Goal: Task Accomplishment & Management: Use online tool/utility

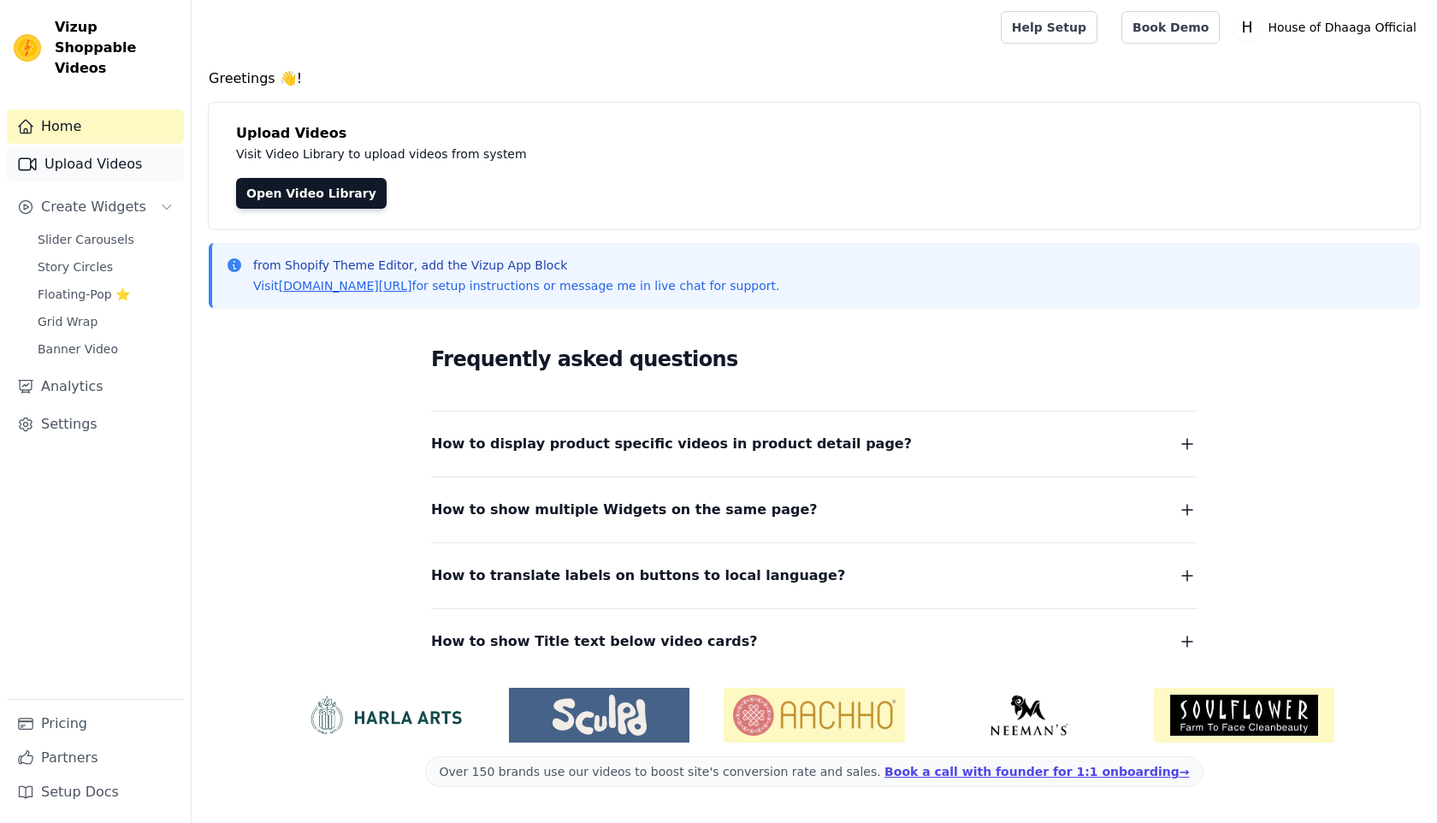
click at [99, 154] on link "Upload Videos" at bounding box center [95, 164] width 177 height 34
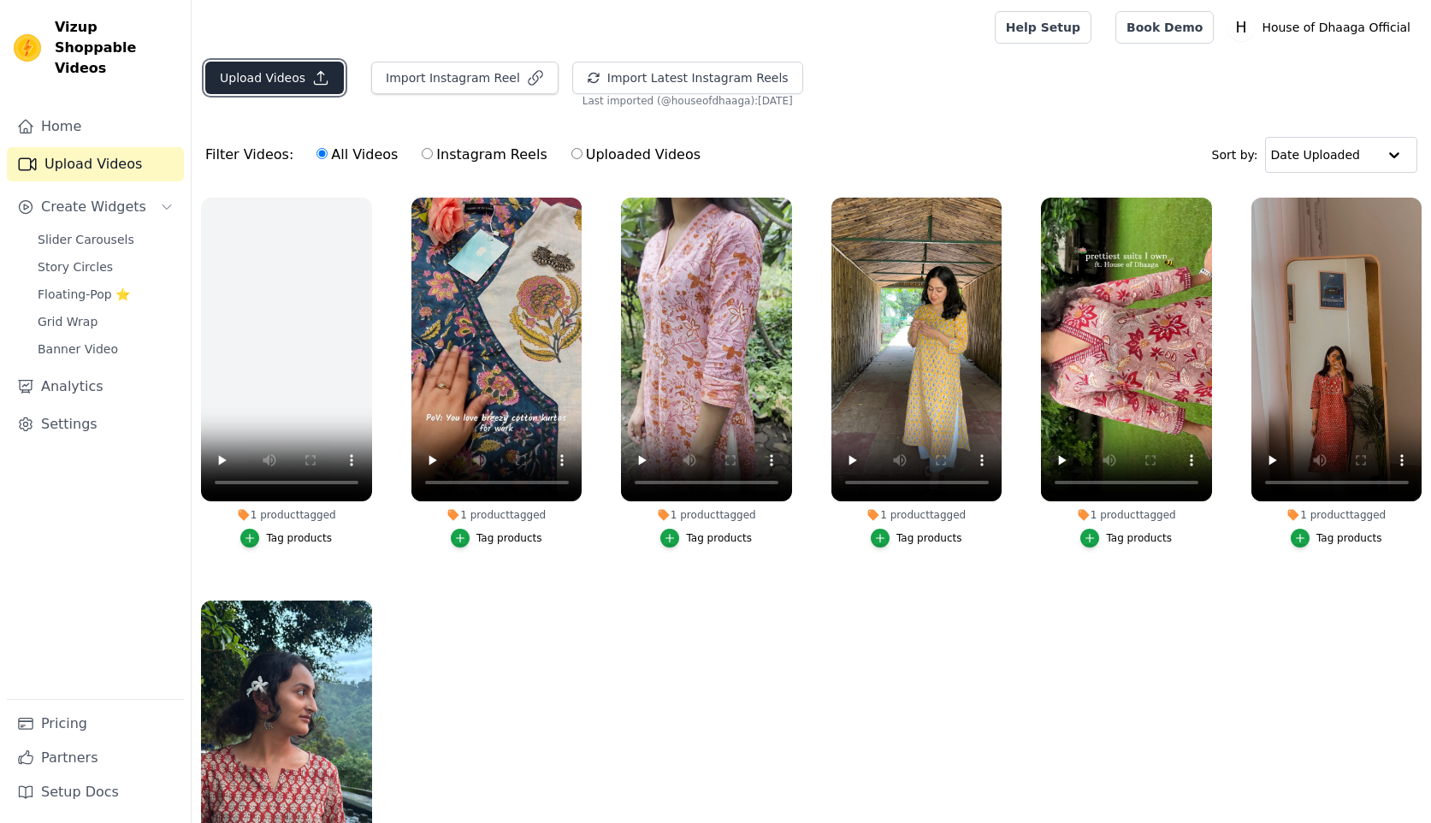
click at [290, 72] on button "Upload Videos" at bounding box center [274, 78] width 139 height 33
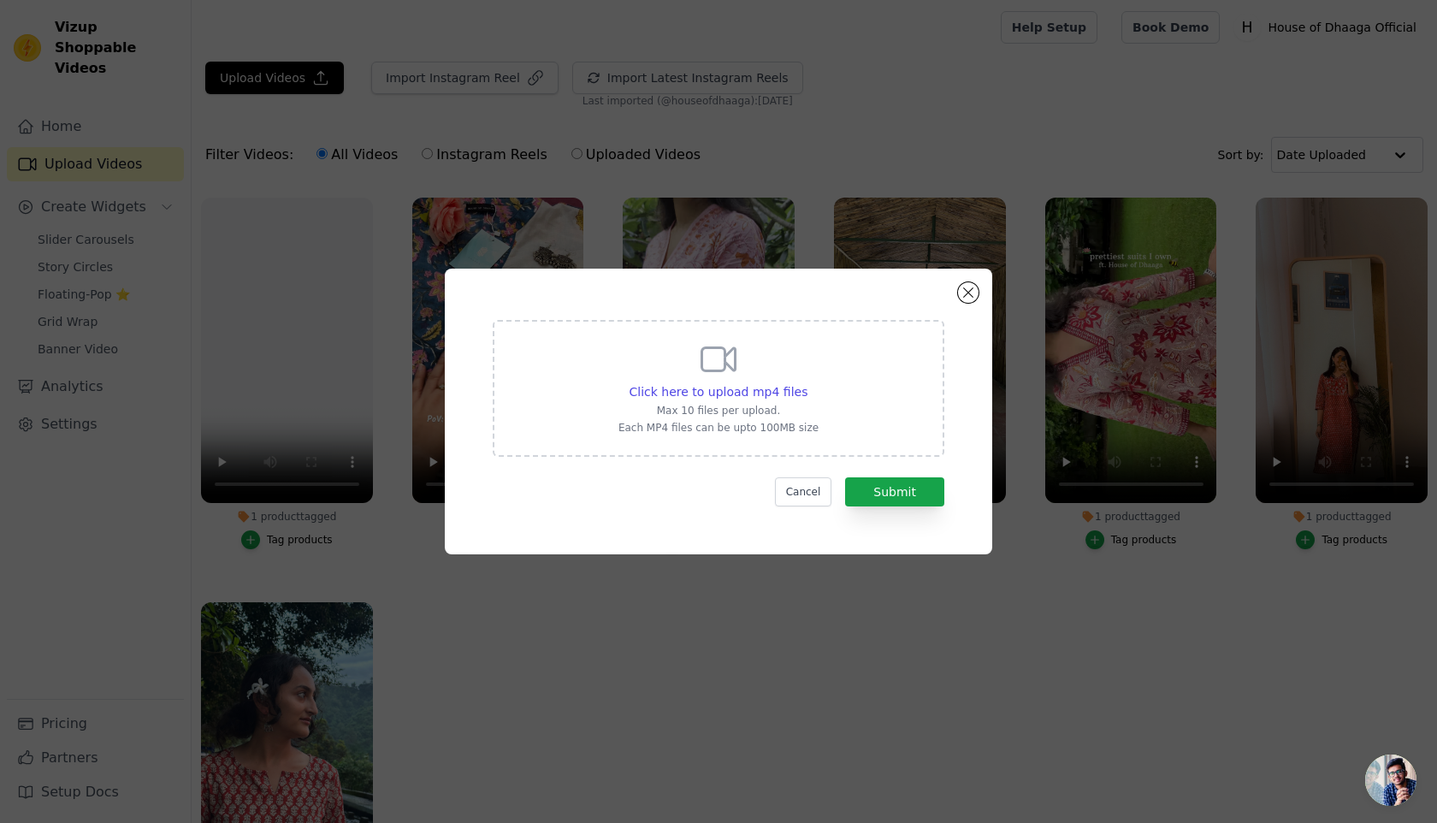
click at [720, 373] on icon at bounding box center [718, 359] width 41 height 41
click at [807, 382] on input "Click here to upload mp4 files Max 10 files per upload. Each MP4 files can be u…" at bounding box center [807, 382] width 1 height 1
type input "C:\fakepath\WhatsApp Video 2025-09-02 at 11.29.47 PM.mp4"
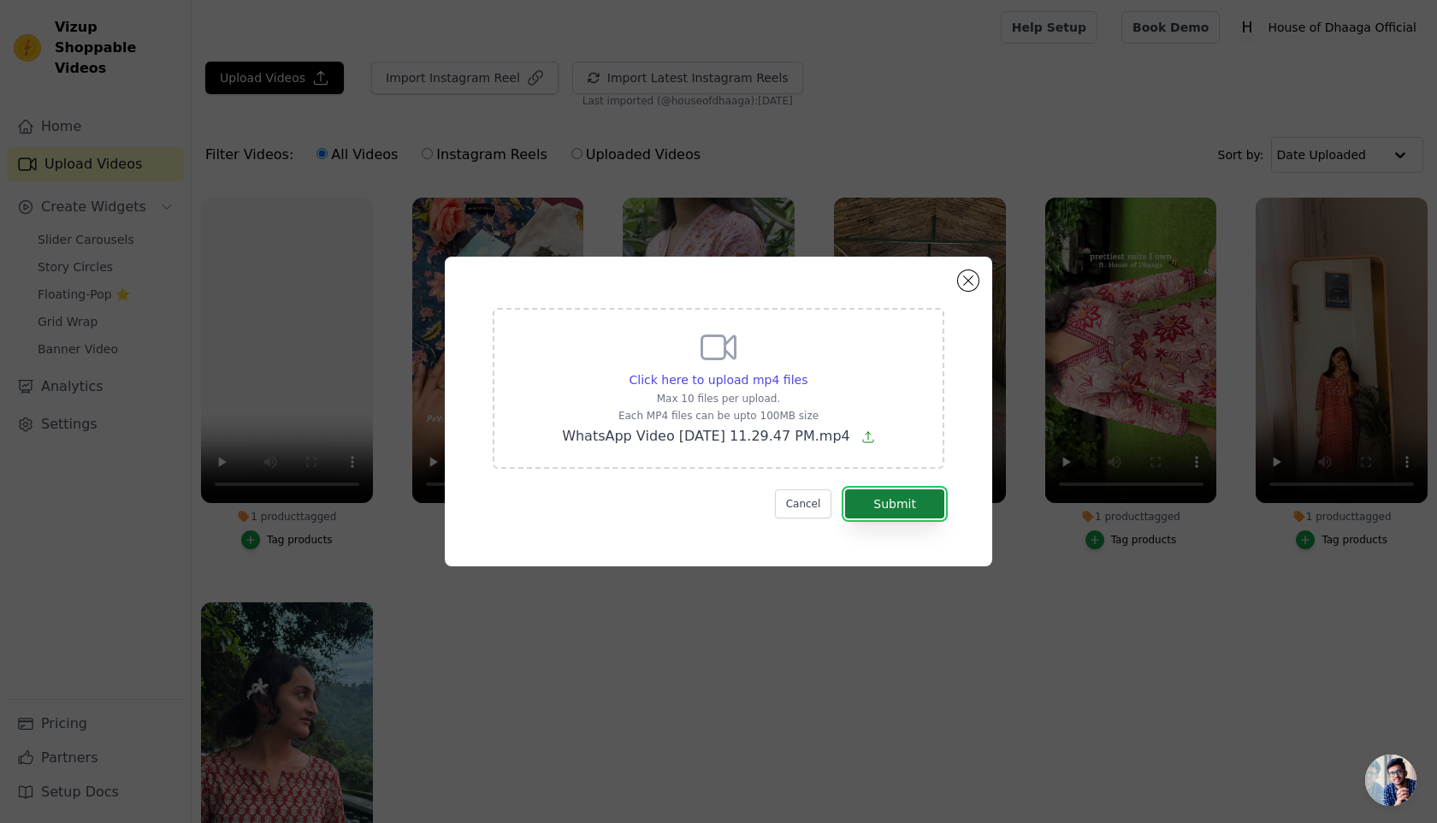
click at [909, 495] on button "Submit" at bounding box center [894, 503] width 99 height 29
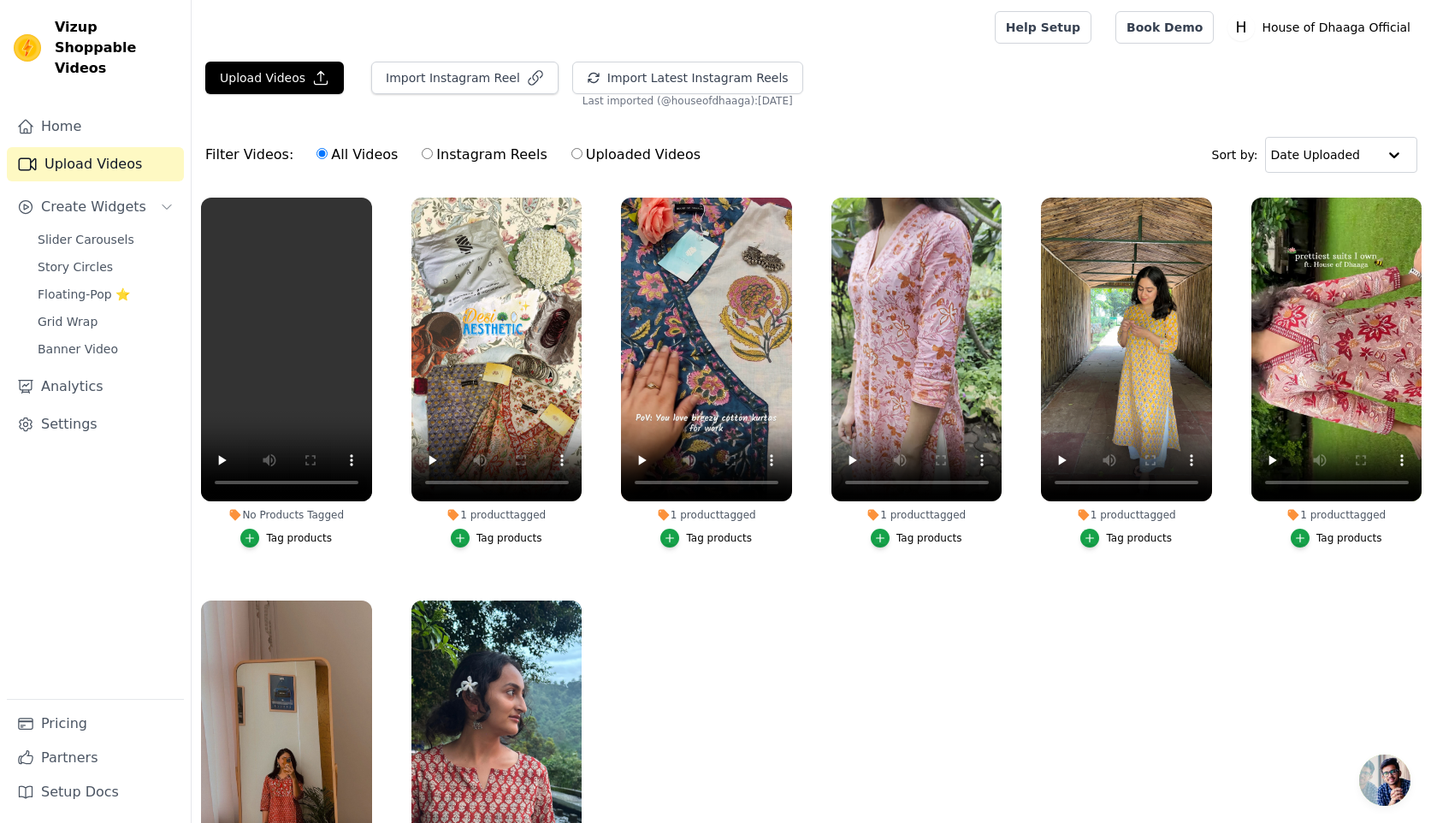
click at [297, 537] on div "Tag products" at bounding box center [299, 538] width 66 height 14
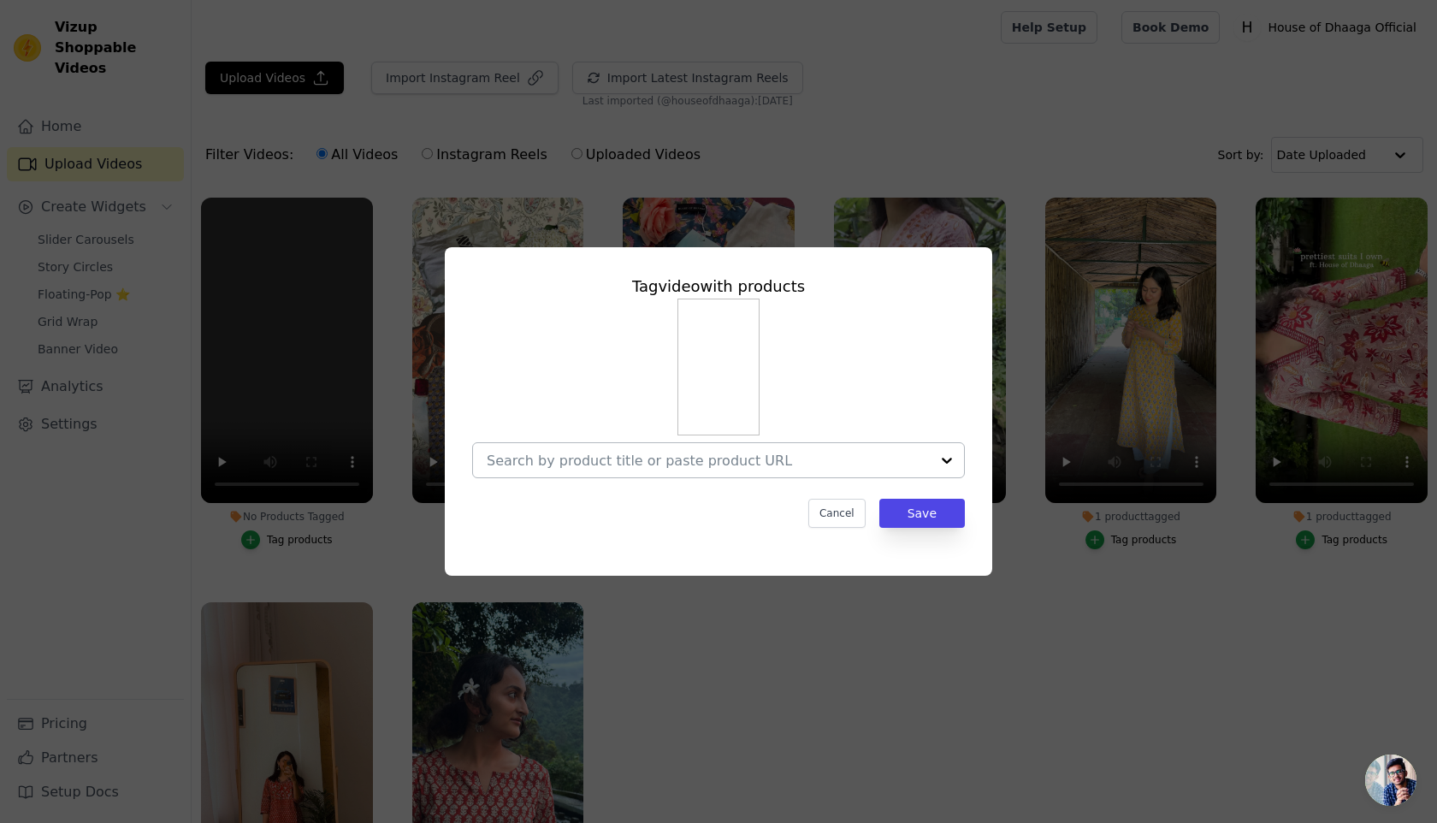
click at [668, 468] on div at bounding box center [708, 460] width 443 height 34
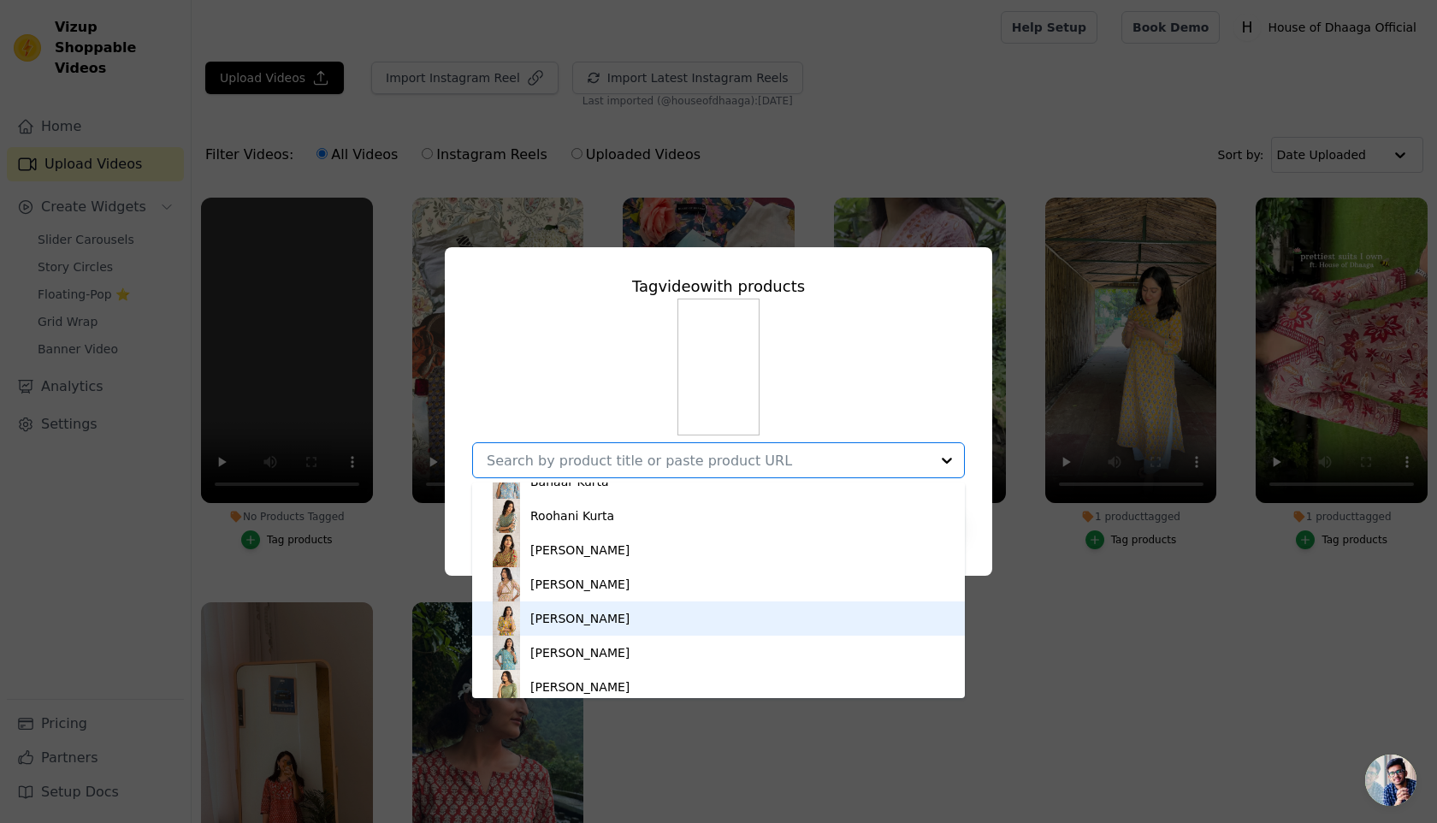
scroll to position [606, 0]
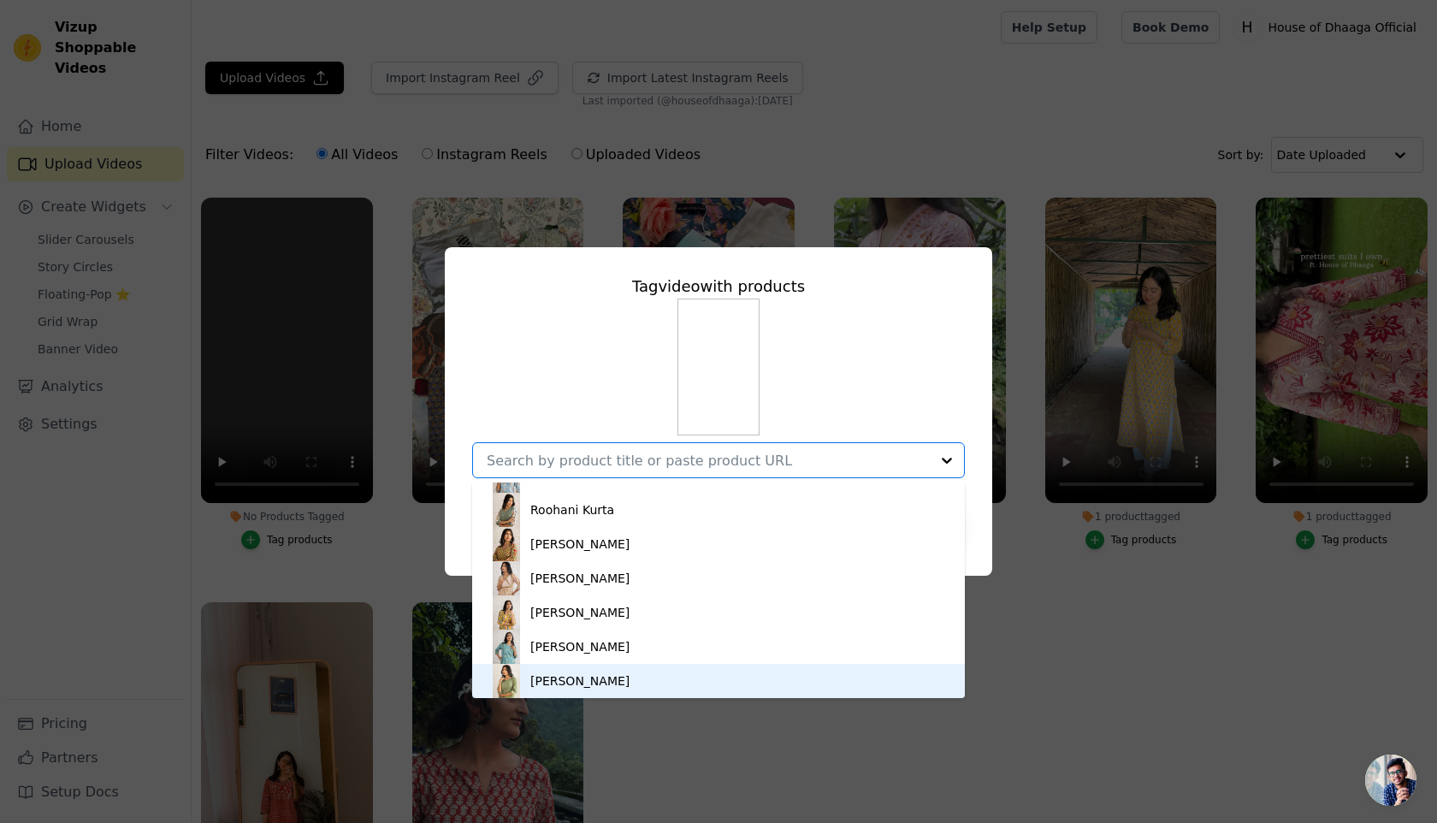
click at [719, 773] on div "Tag video with products Lehar Kurta Yaad Kurta Jeevika Kurta Riwaz Kurta Tara K…" at bounding box center [718, 411] width 1437 height 823
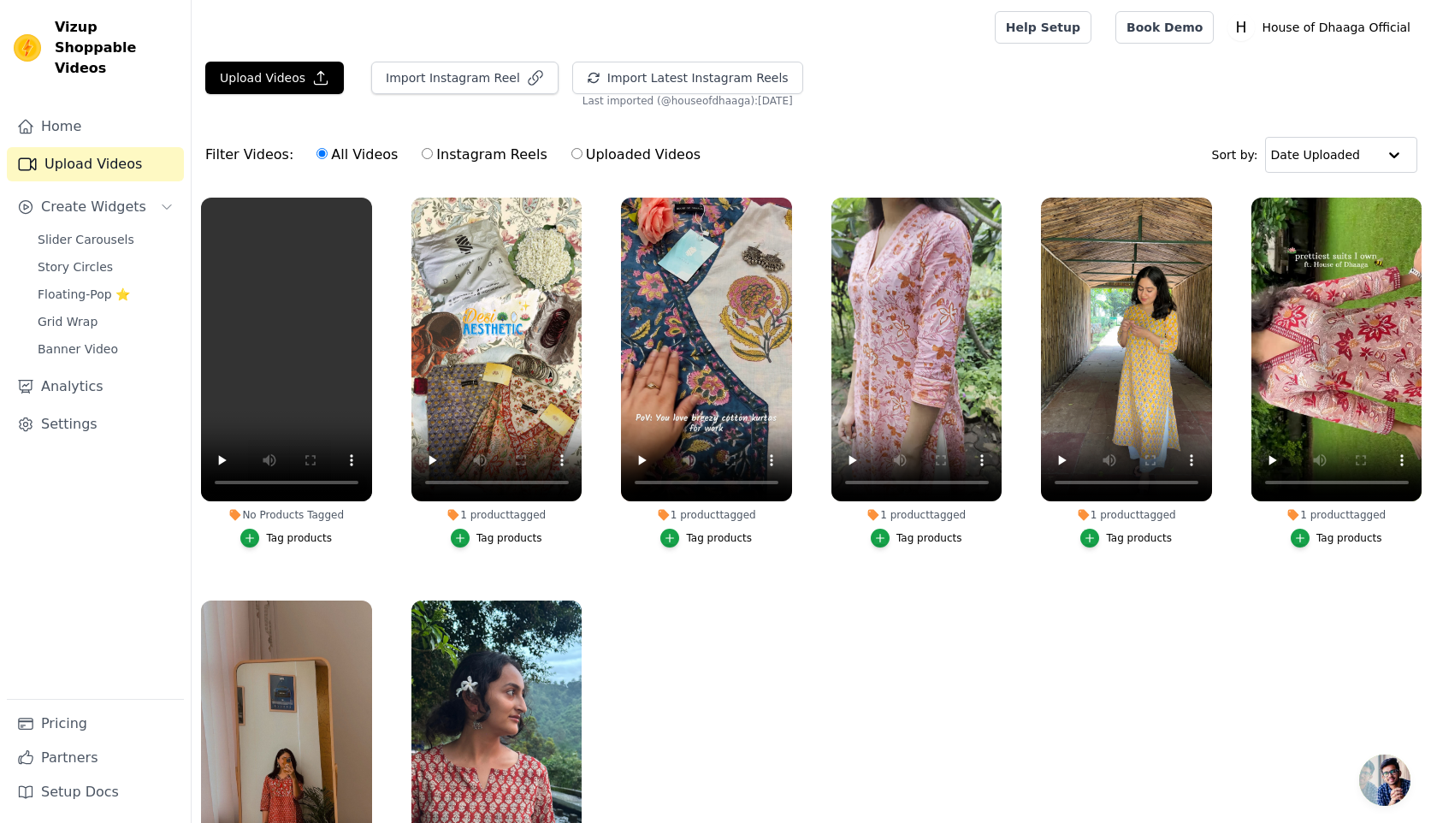
click at [279, 546] on button "Tag products" at bounding box center [286, 538] width 92 height 19
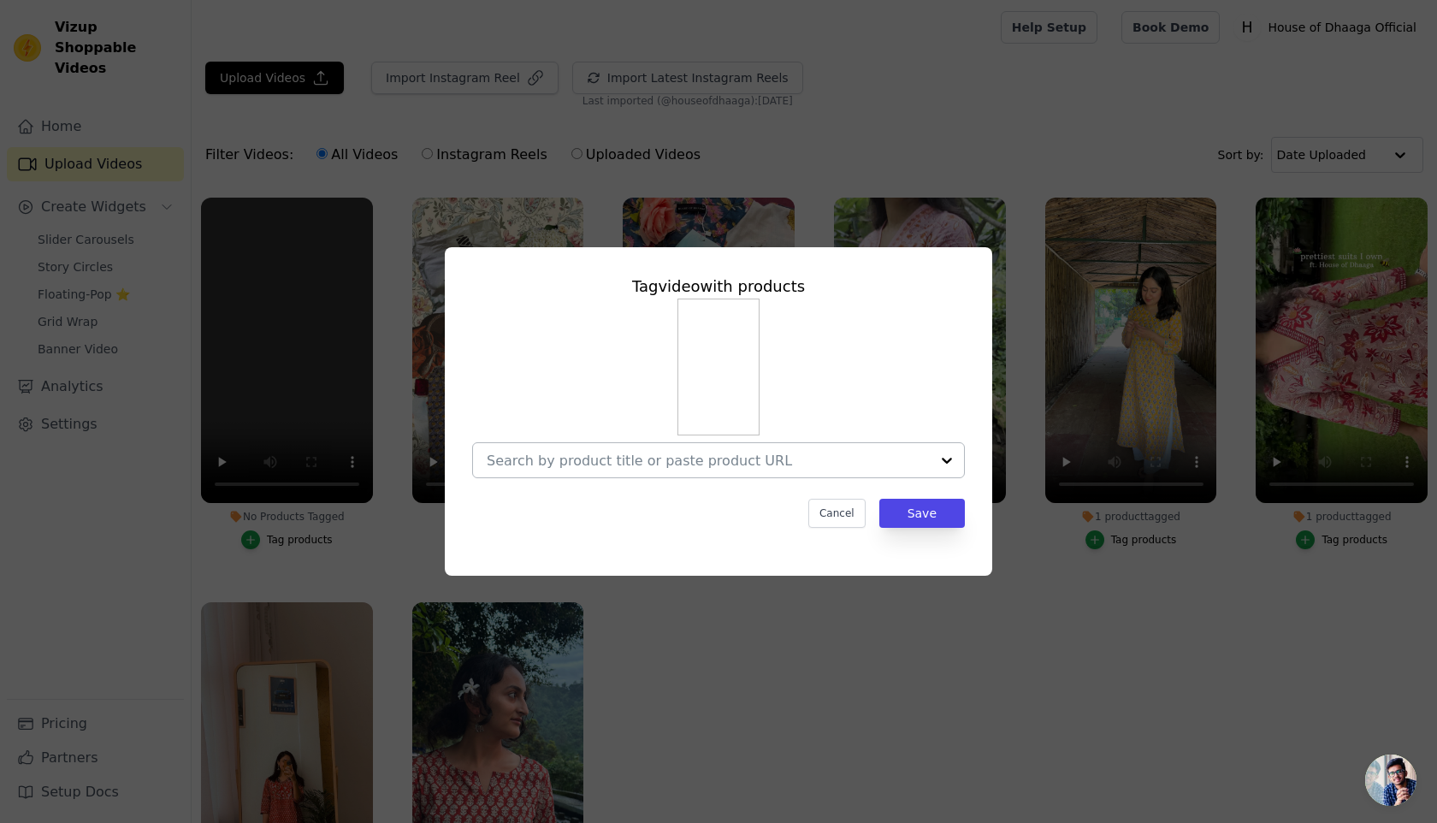
click at [606, 468] on input "No Products Tagged Tag video with products Cancel Save Tag products" at bounding box center [708, 461] width 443 height 16
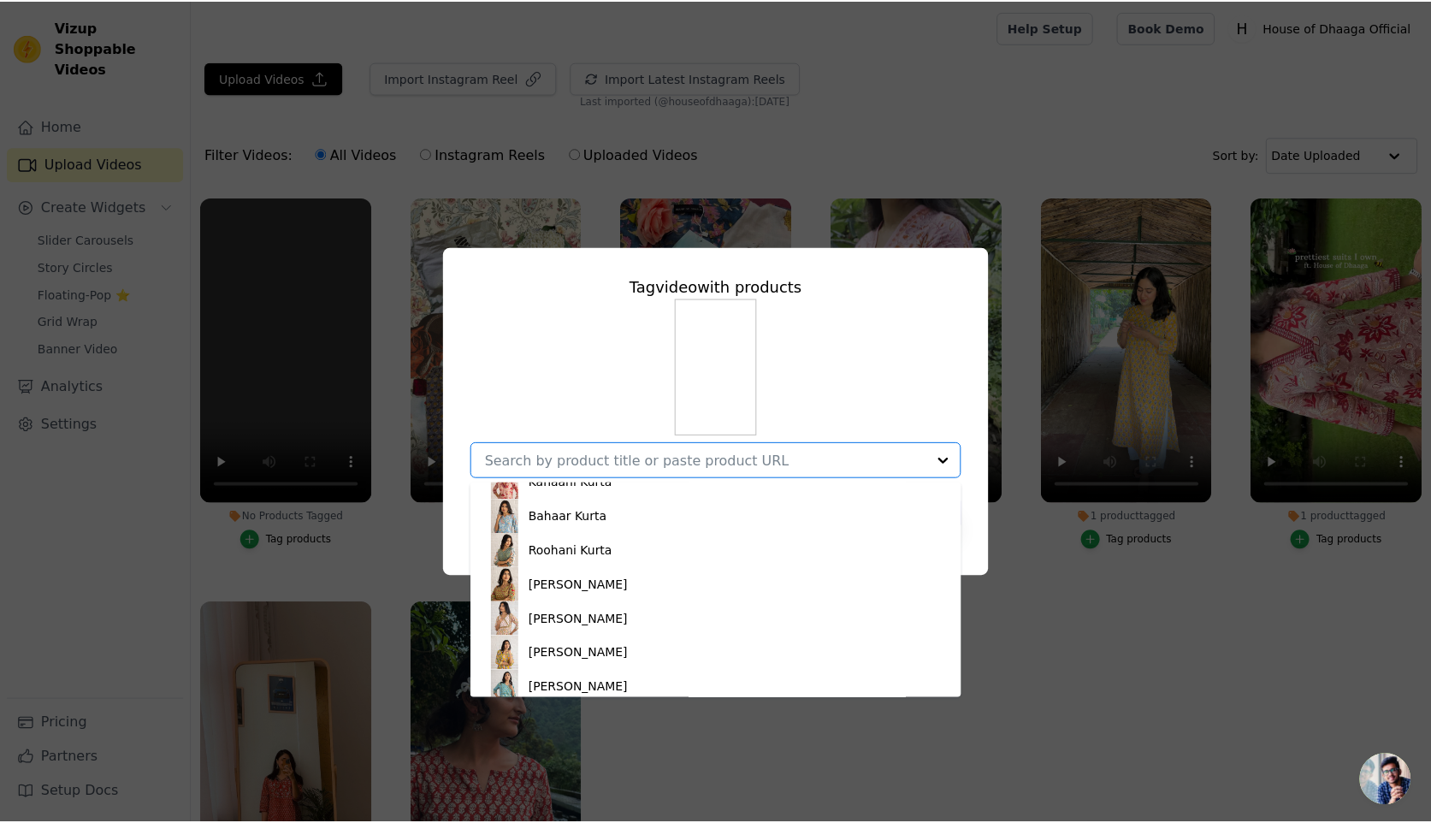
scroll to position [566, 0]
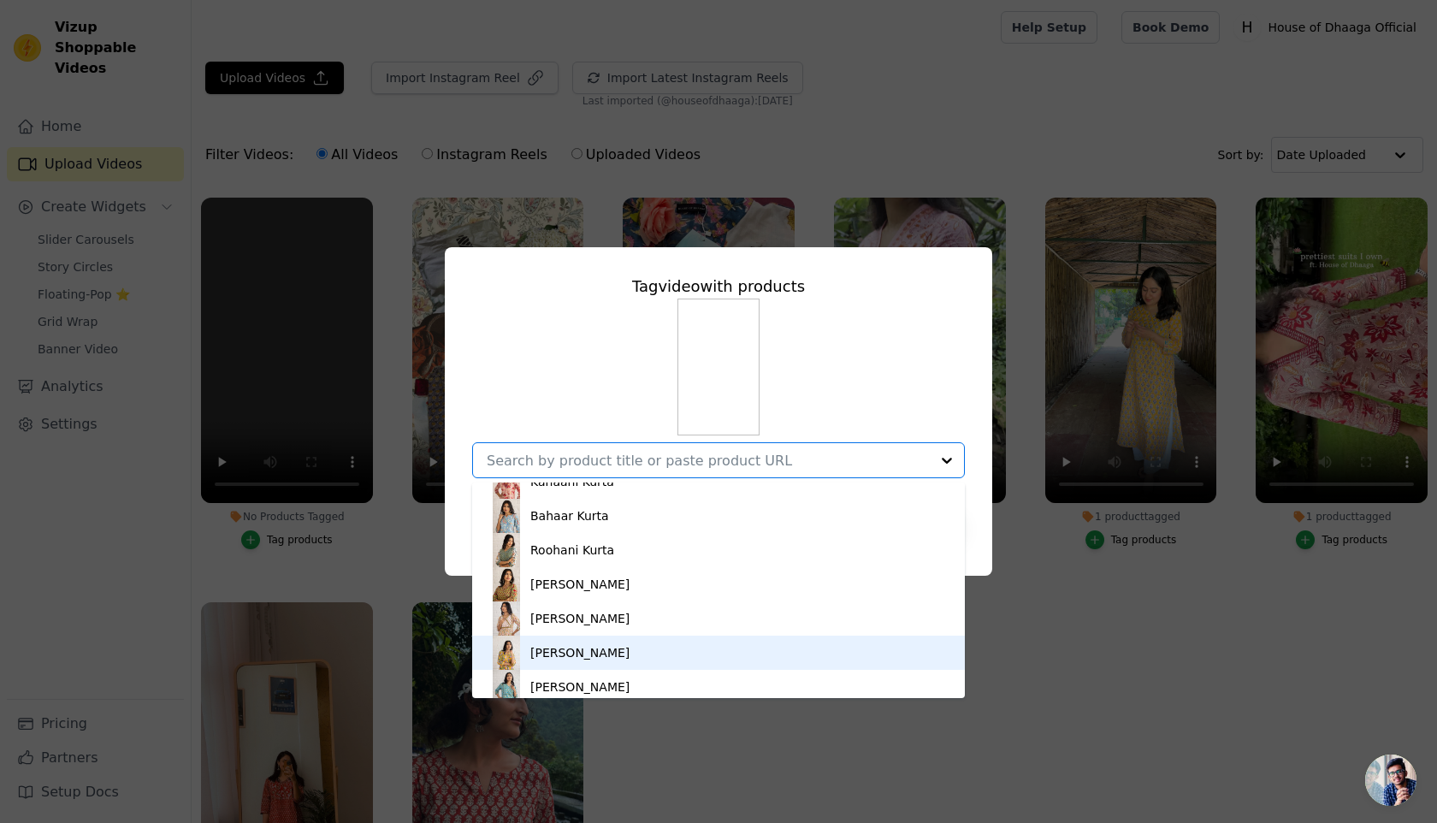
click at [587, 649] on div "Roshni Kurta" at bounding box center [579, 652] width 99 height 17
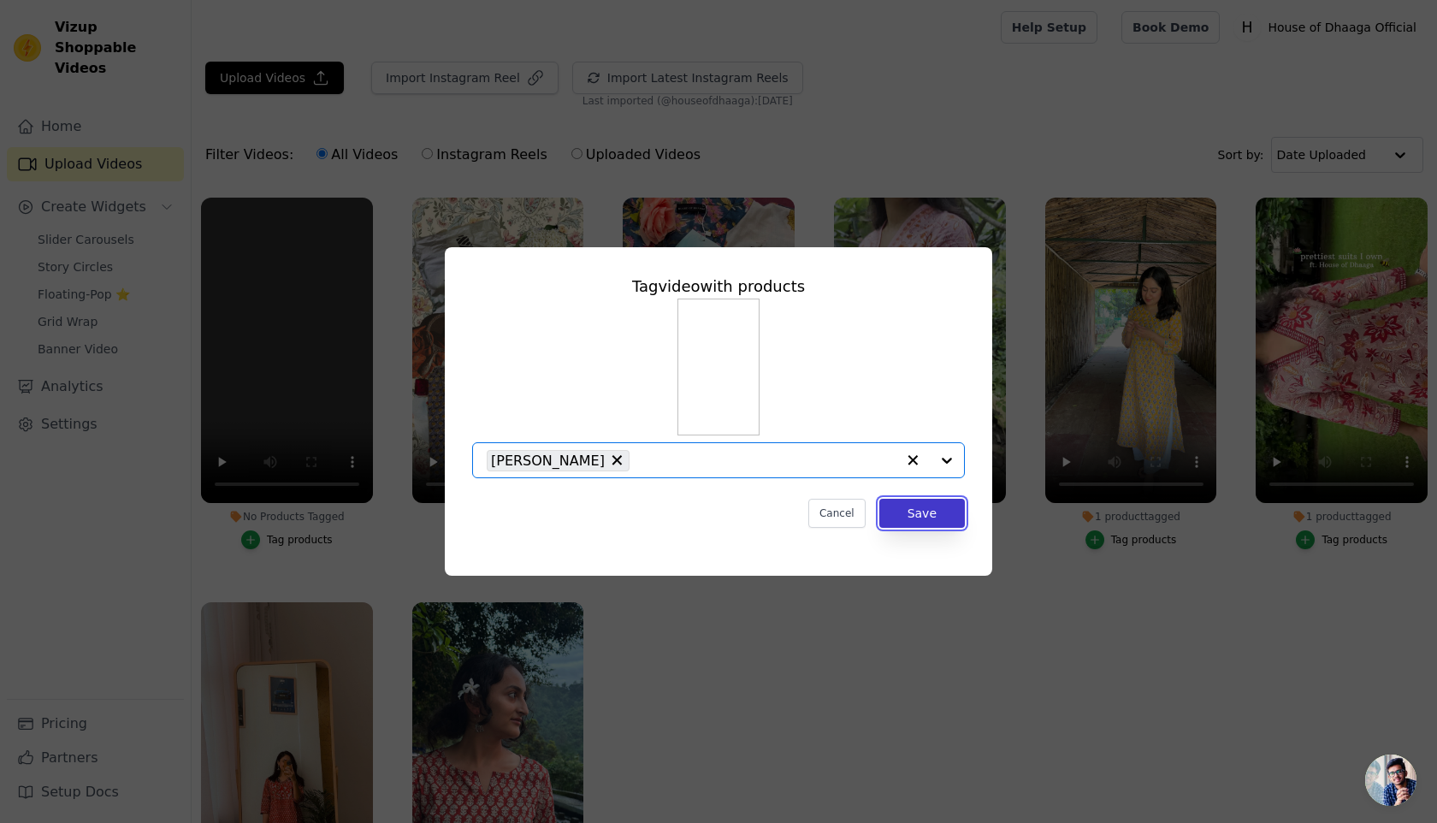
click at [919, 511] on button "Save" at bounding box center [923, 513] width 86 height 29
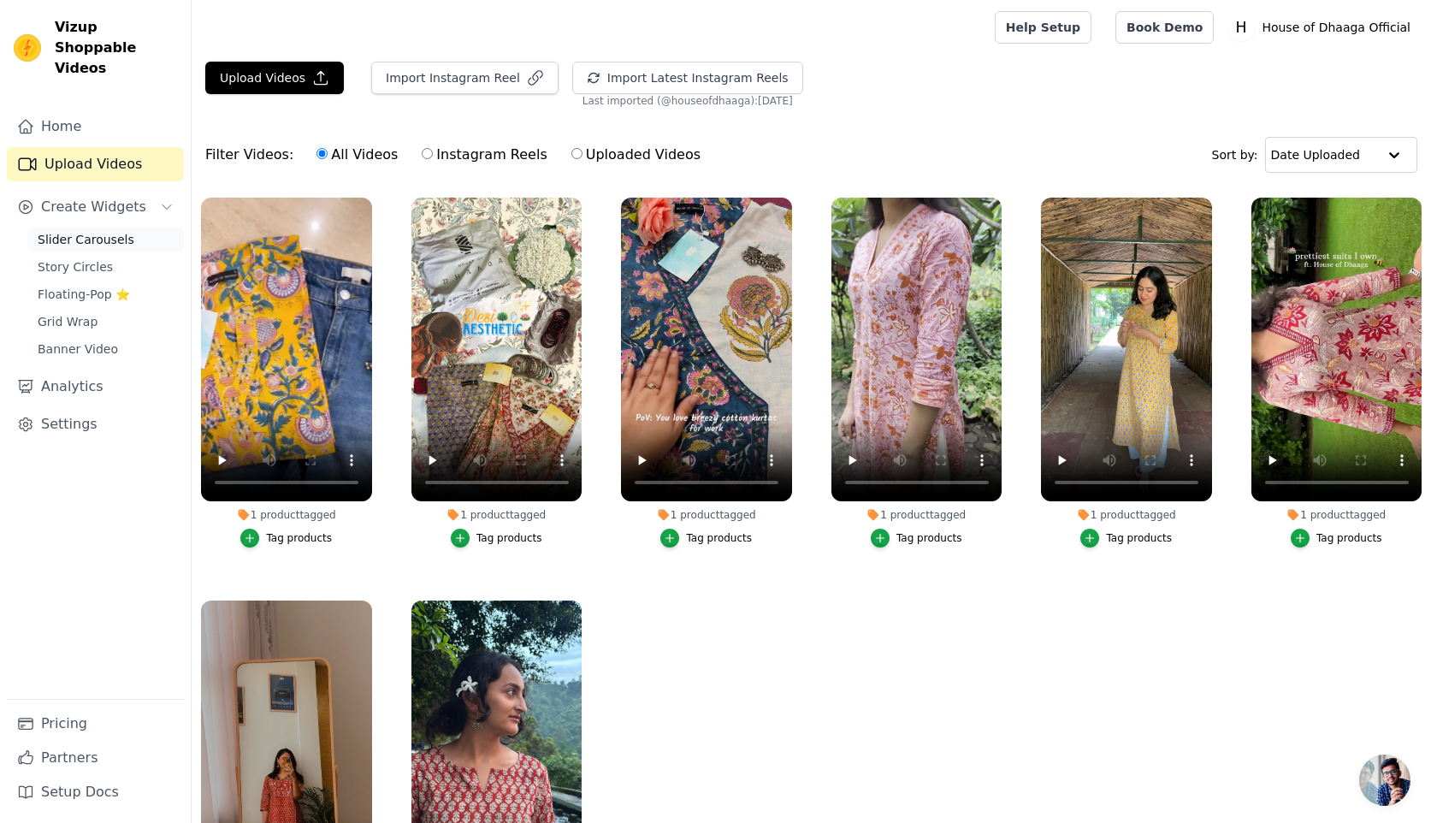
click at [100, 231] on span "Slider Carousels" at bounding box center [86, 239] width 97 height 17
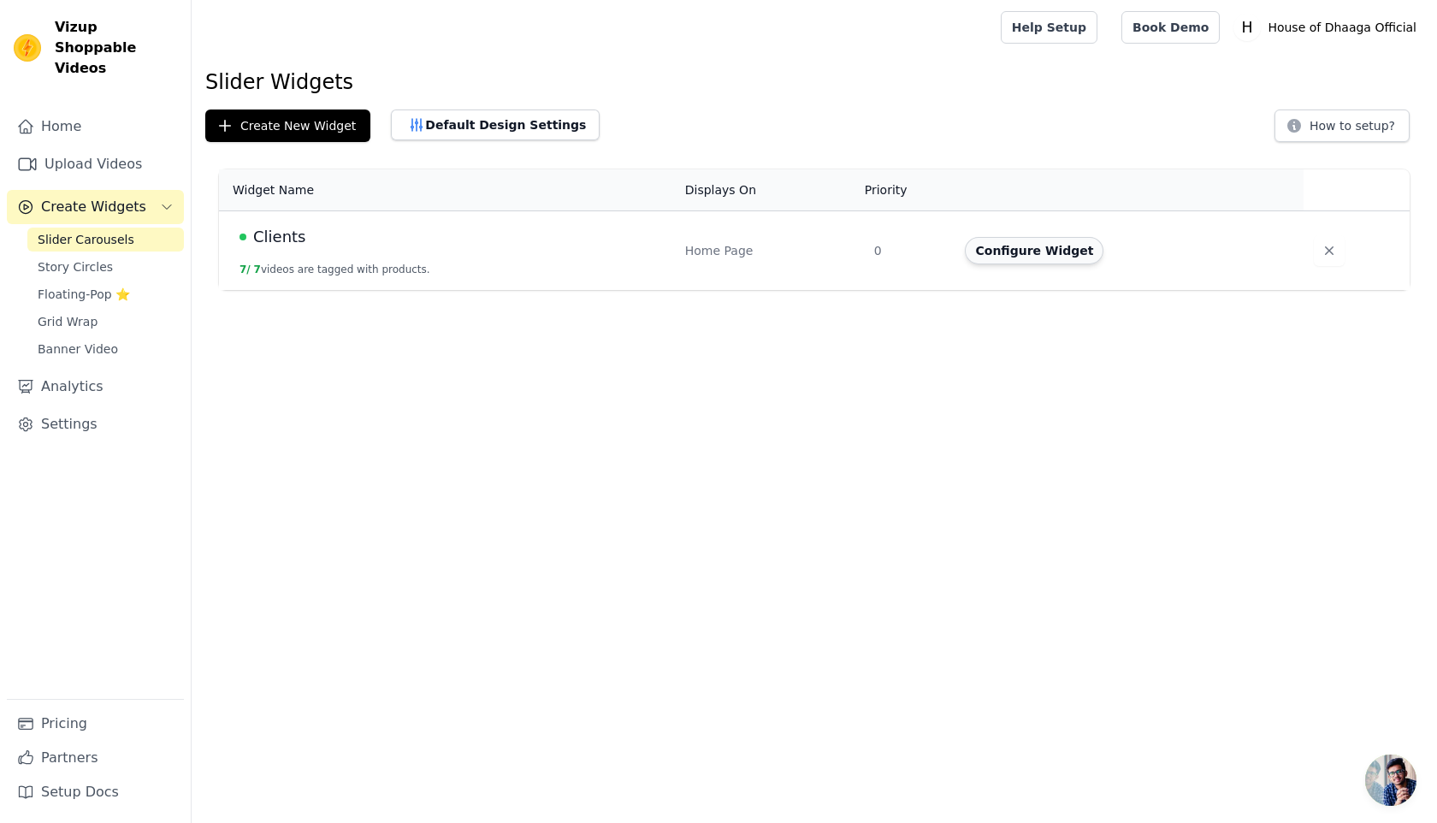
click at [1054, 252] on button "Configure Widget" at bounding box center [1034, 250] width 139 height 27
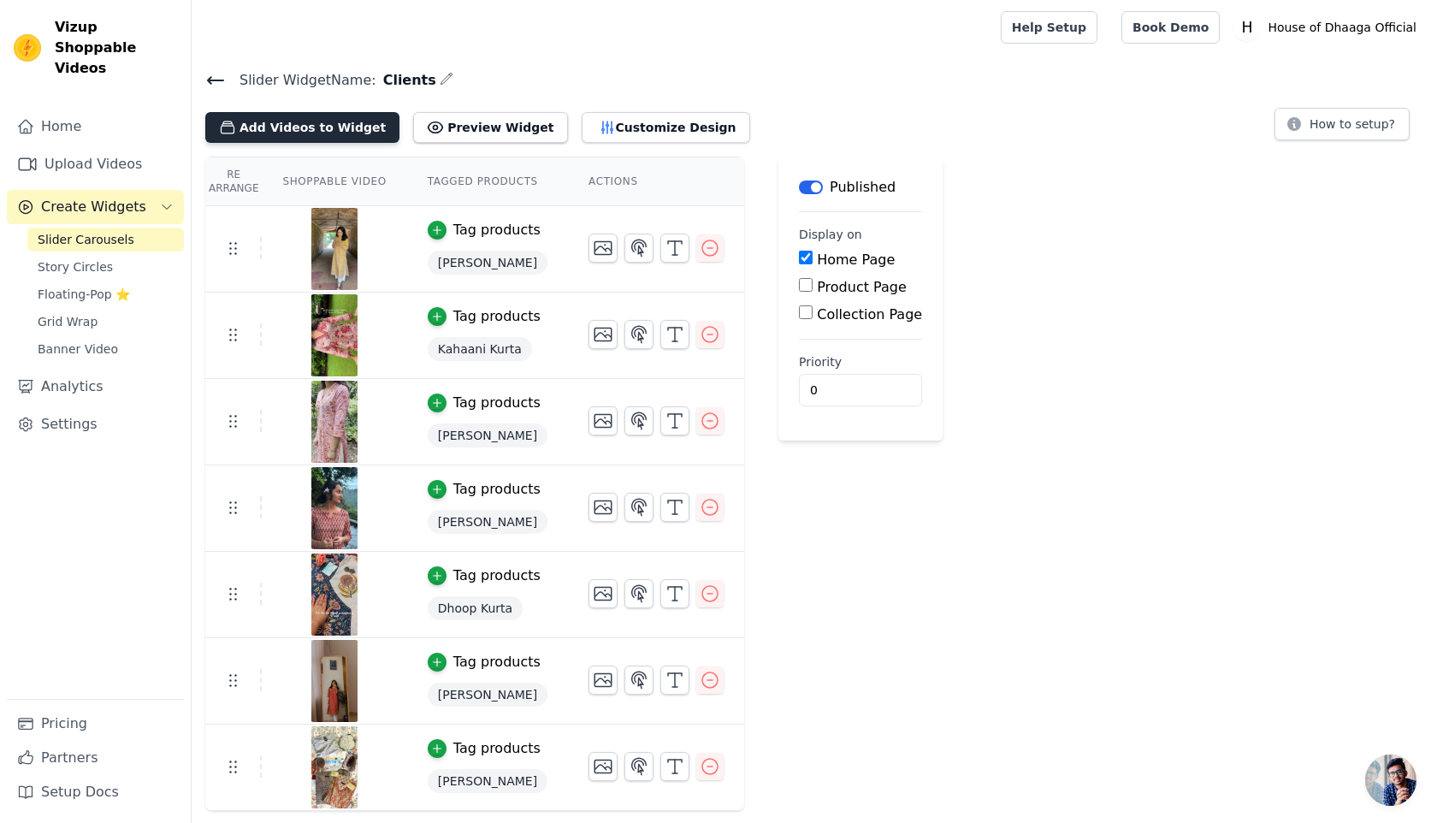
click at [323, 135] on button "Add Videos to Widget" at bounding box center [302, 127] width 194 height 31
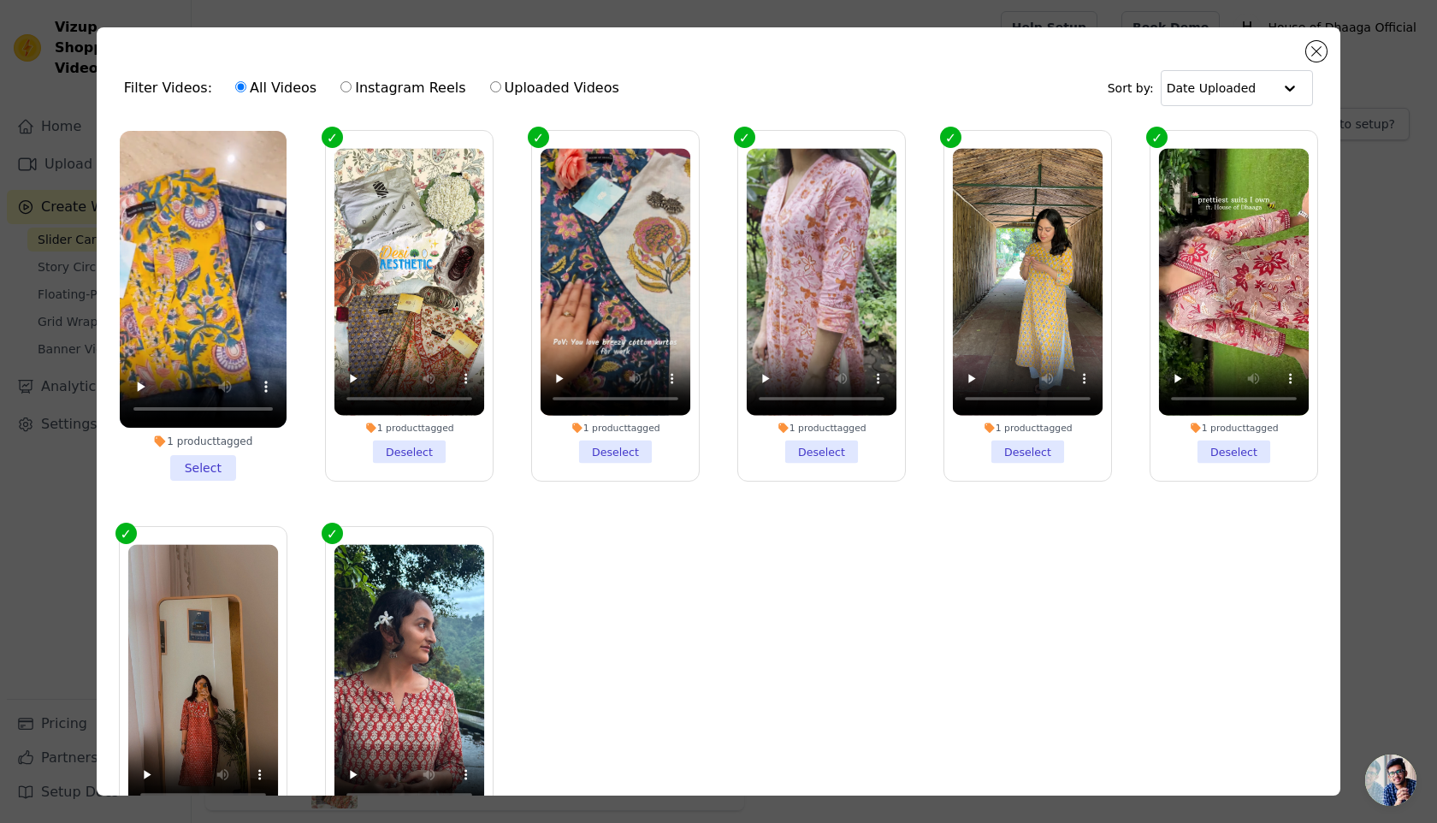
click at [210, 467] on li "1 product tagged Select" at bounding box center [203, 306] width 167 height 350
click at [0, 0] on input "1 product tagged Select" at bounding box center [0, 0] width 0 height 0
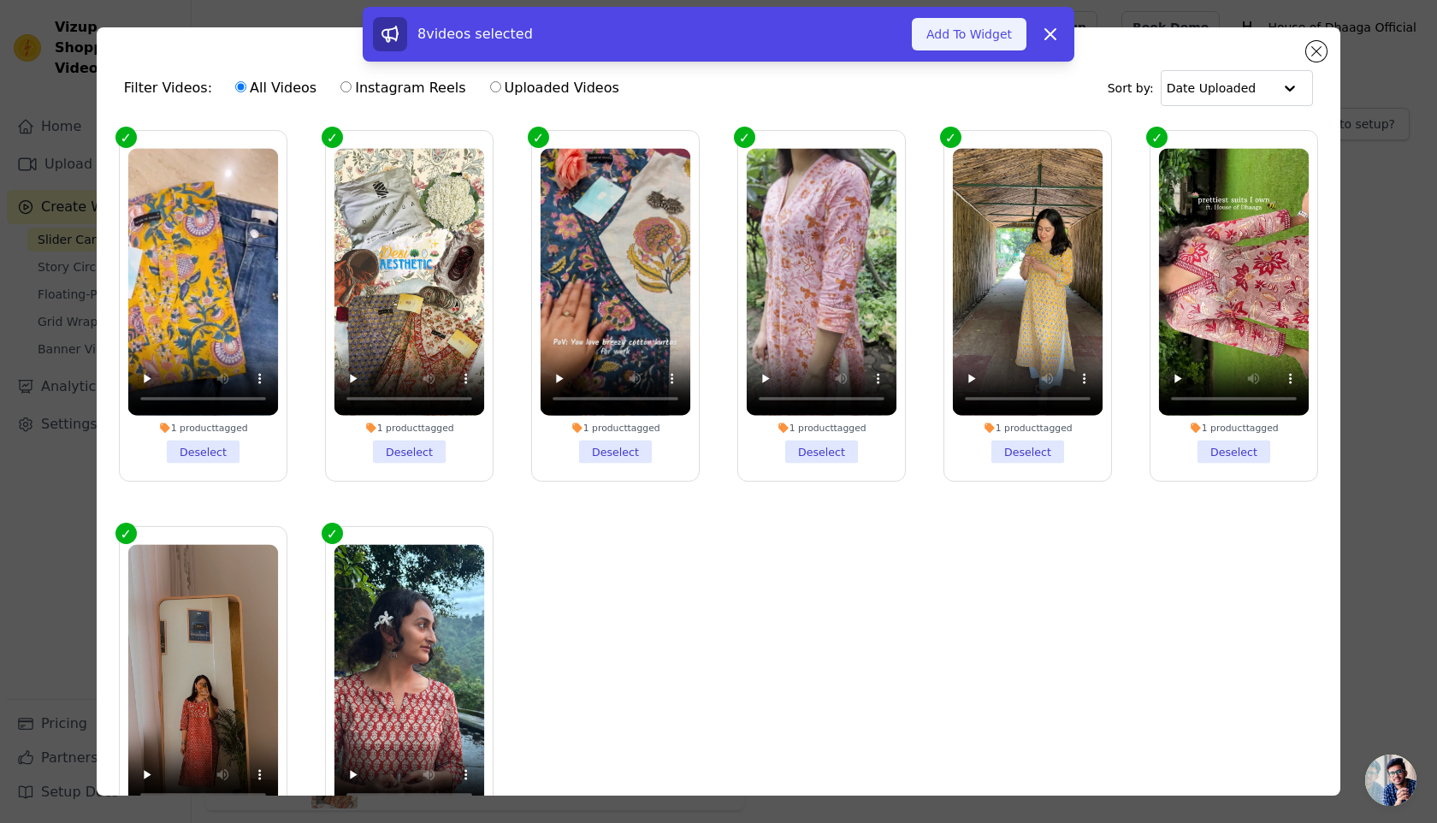
click at [979, 41] on button "Add To Widget" at bounding box center [969, 34] width 115 height 33
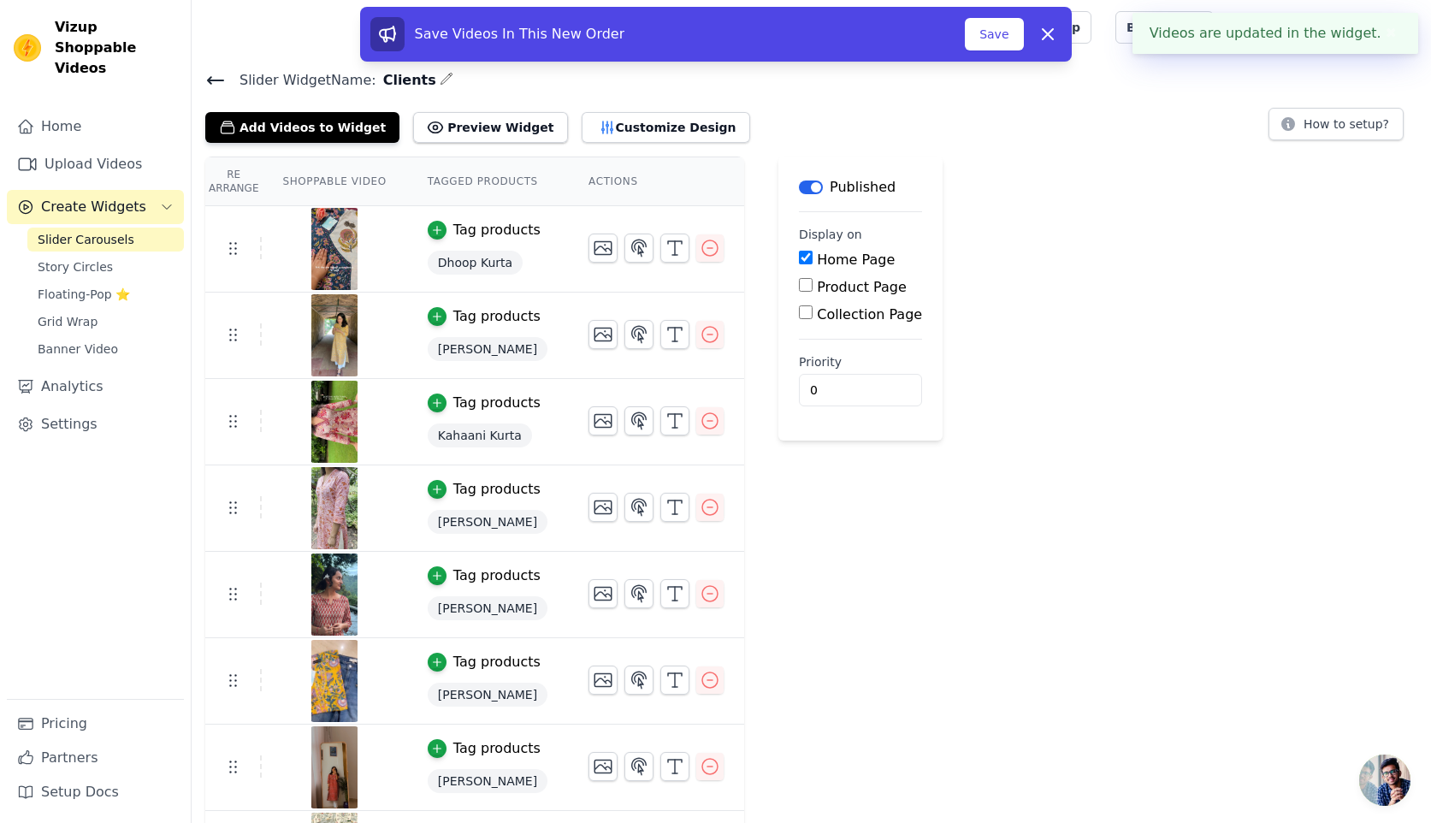
scroll to position [74, 0]
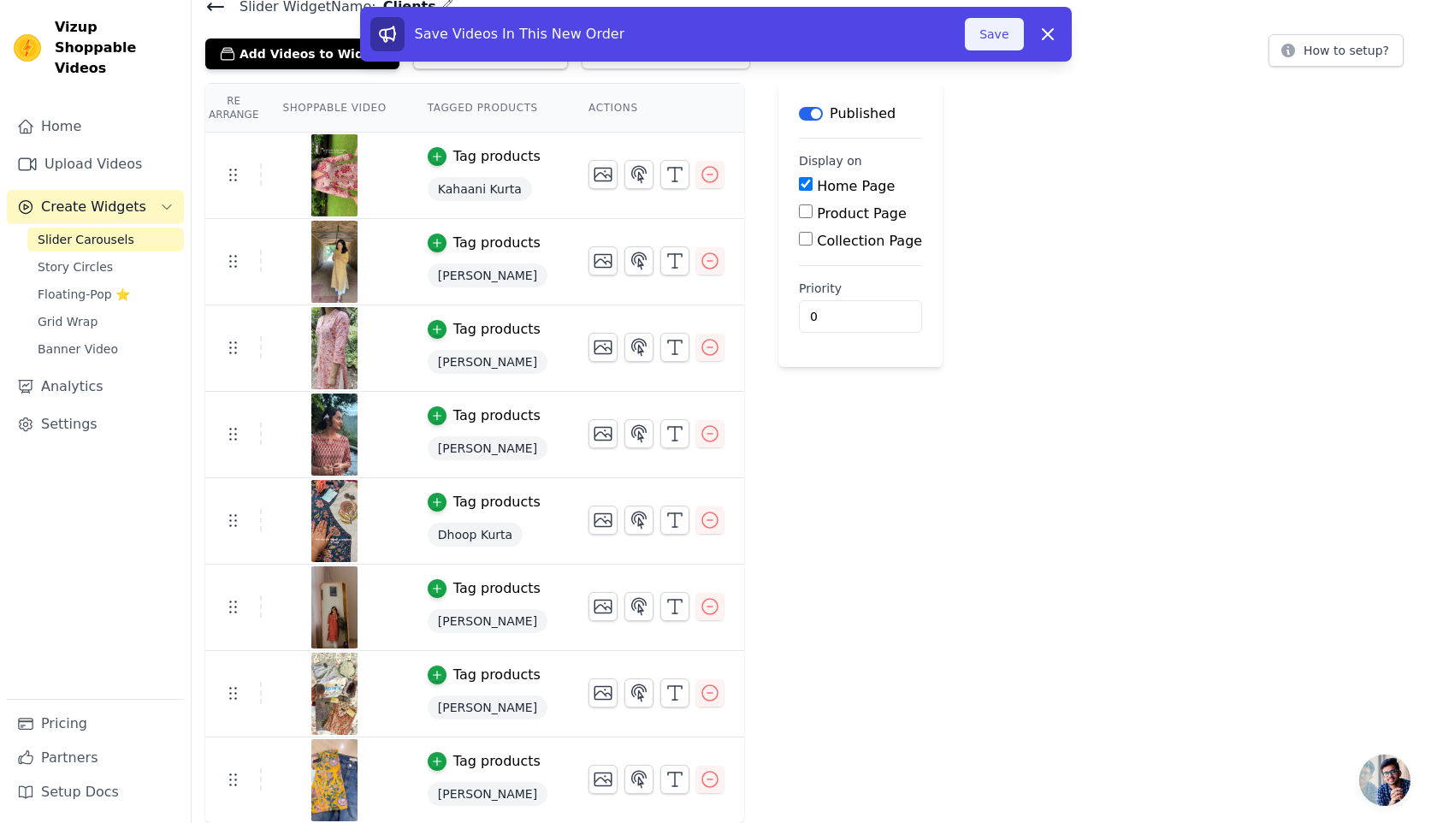
click at [993, 39] on button "Save" at bounding box center [994, 34] width 58 height 33
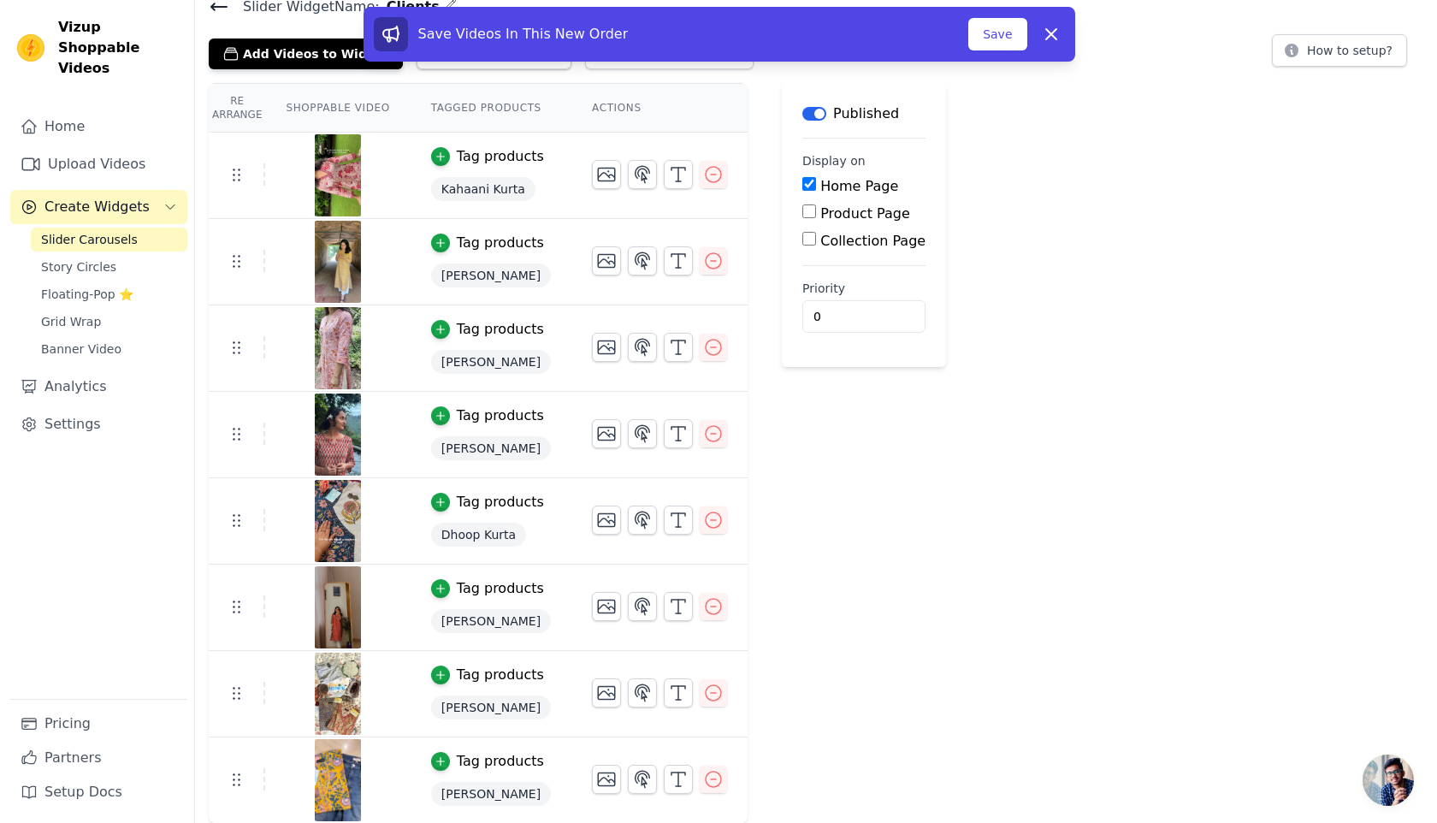
scroll to position [0, 0]
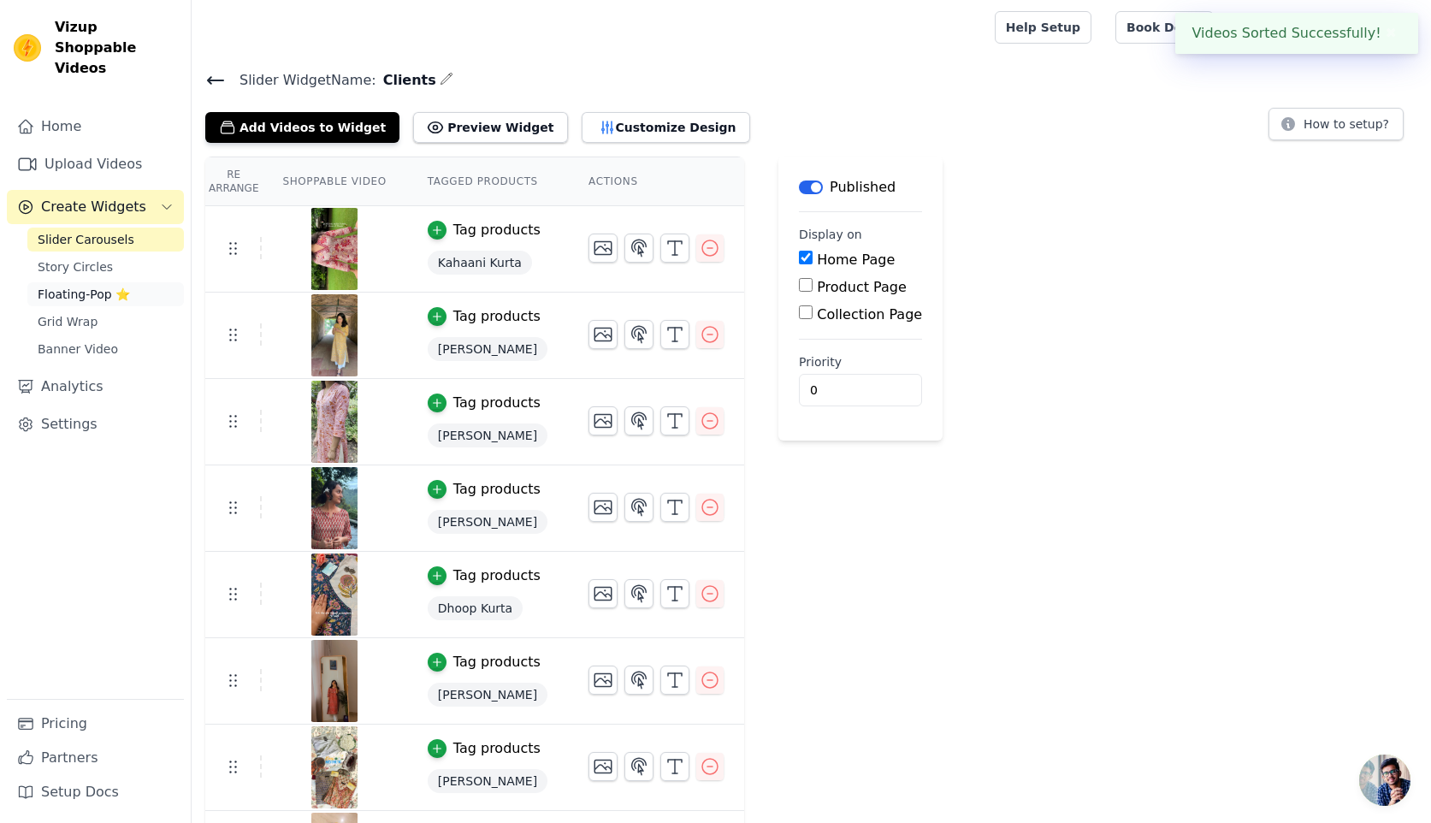
click at [76, 286] on span "Floating-Pop ⭐" at bounding box center [84, 294] width 92 height 17
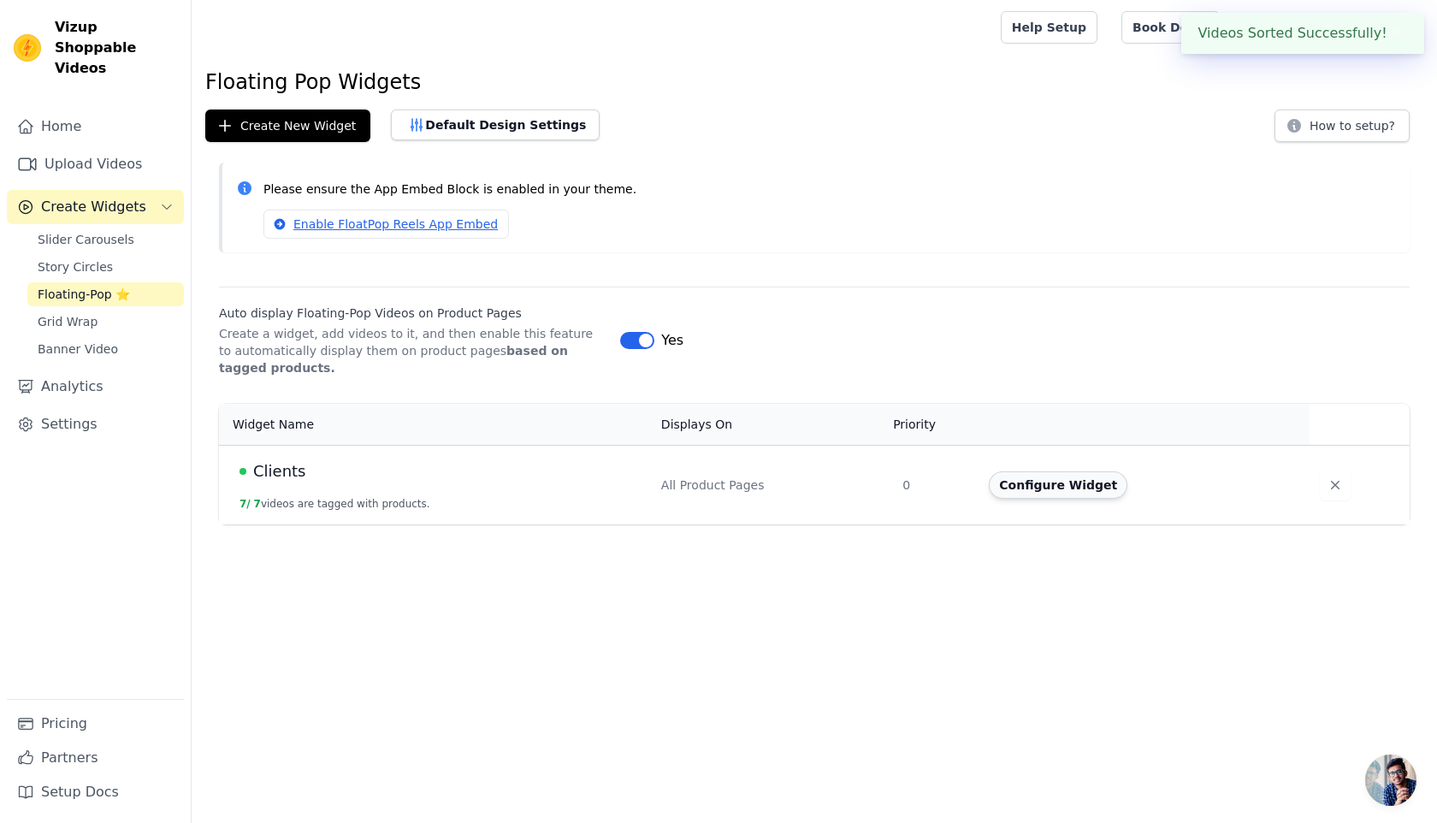
click at [1034, 485] on button "Configure Widget" at bounding box center [1058, 484] width 139 height 27
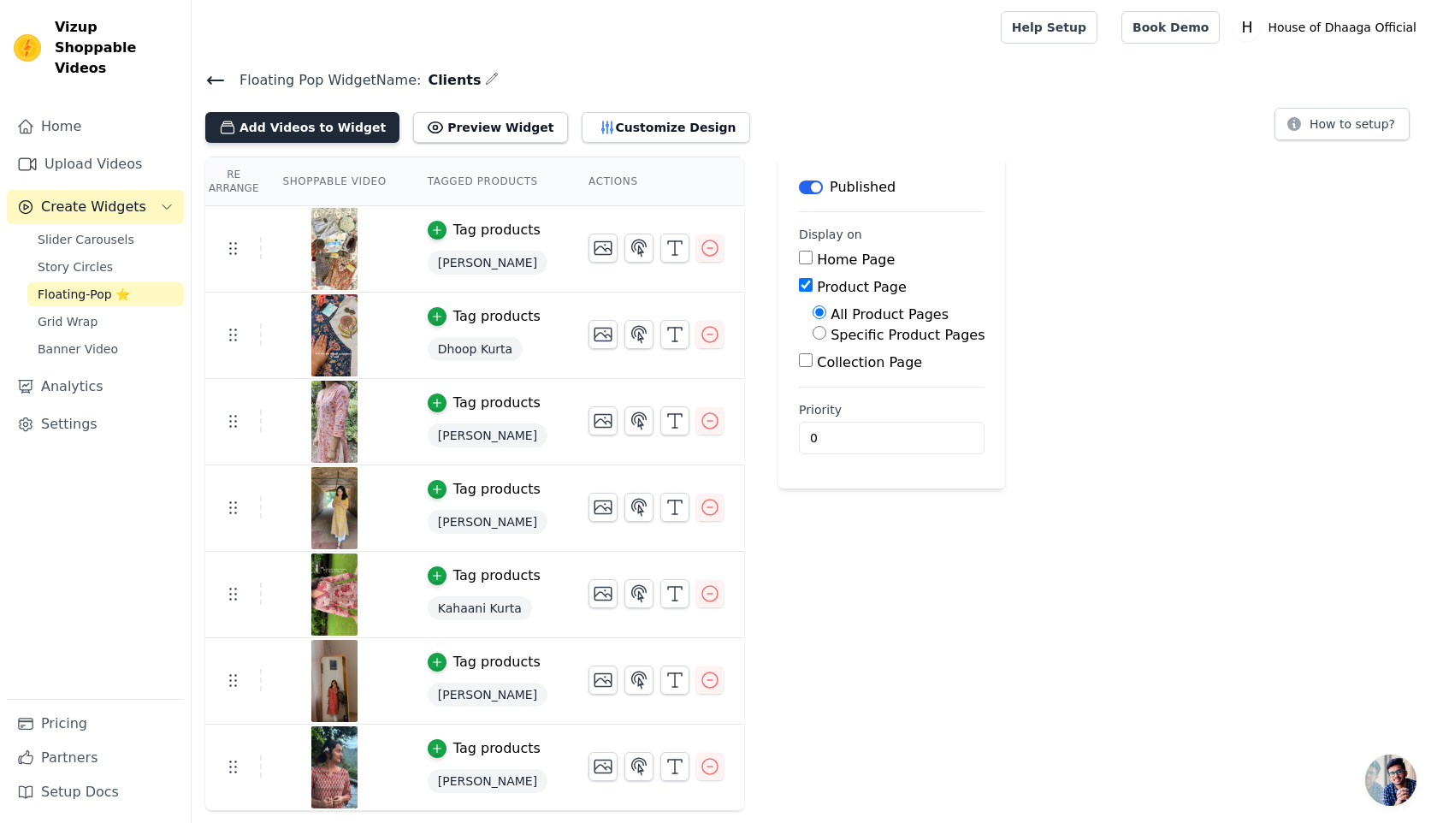
click at [293, 127] on button "Add Videos to Widget" at bounding box center [302, 127] width 194 height 31
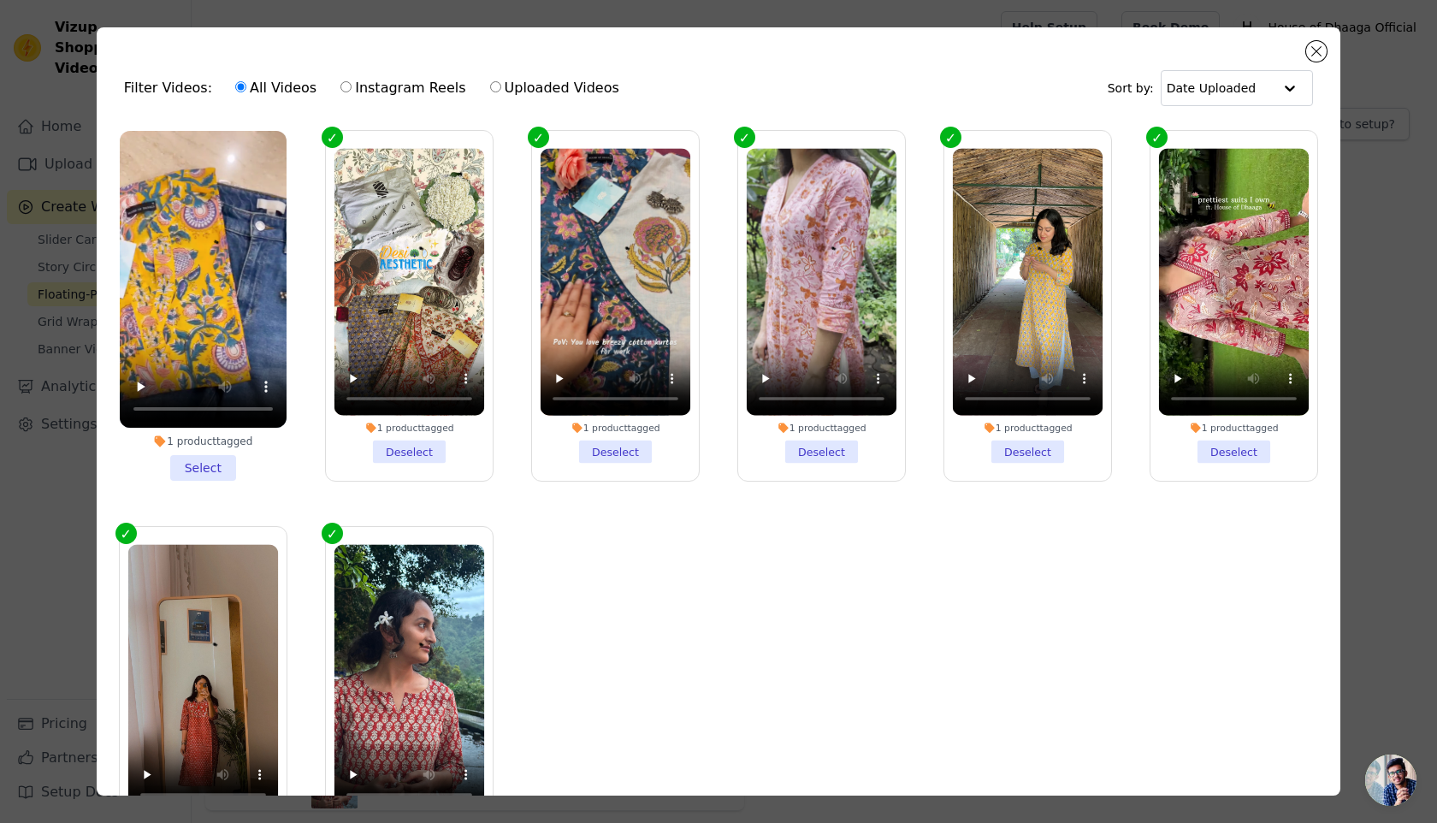
click at [207, 466] on li "1 product tagged Select" at bounding box center [203, 306] width 167 height 350
click at [0, 0] on input "1 product tagged Select" at bounding box center [0, 0] width 0 height 0
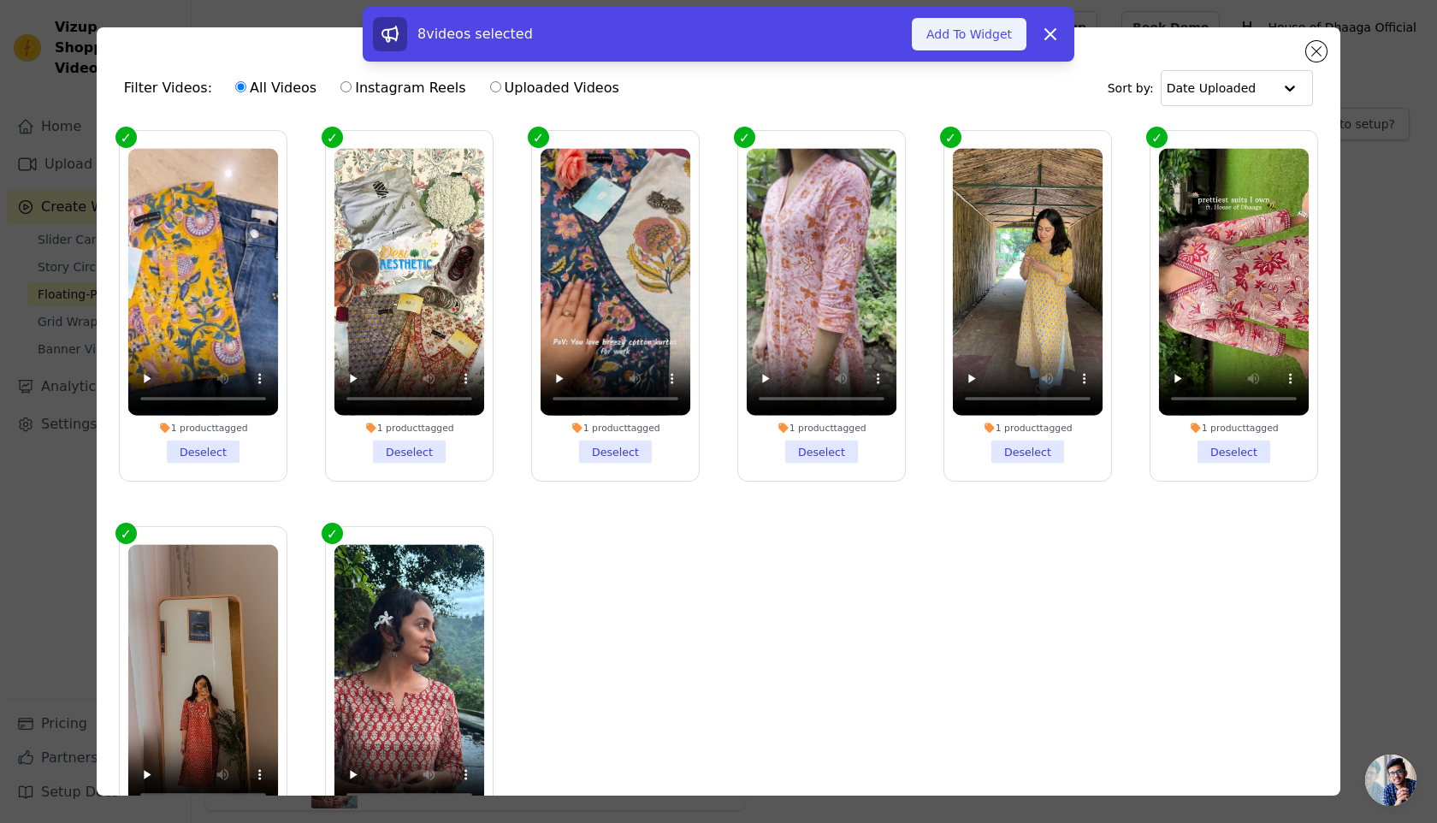
click at [951, 33] on button "Add To Widget" at bounding box center [969, 34] width 115 height 33
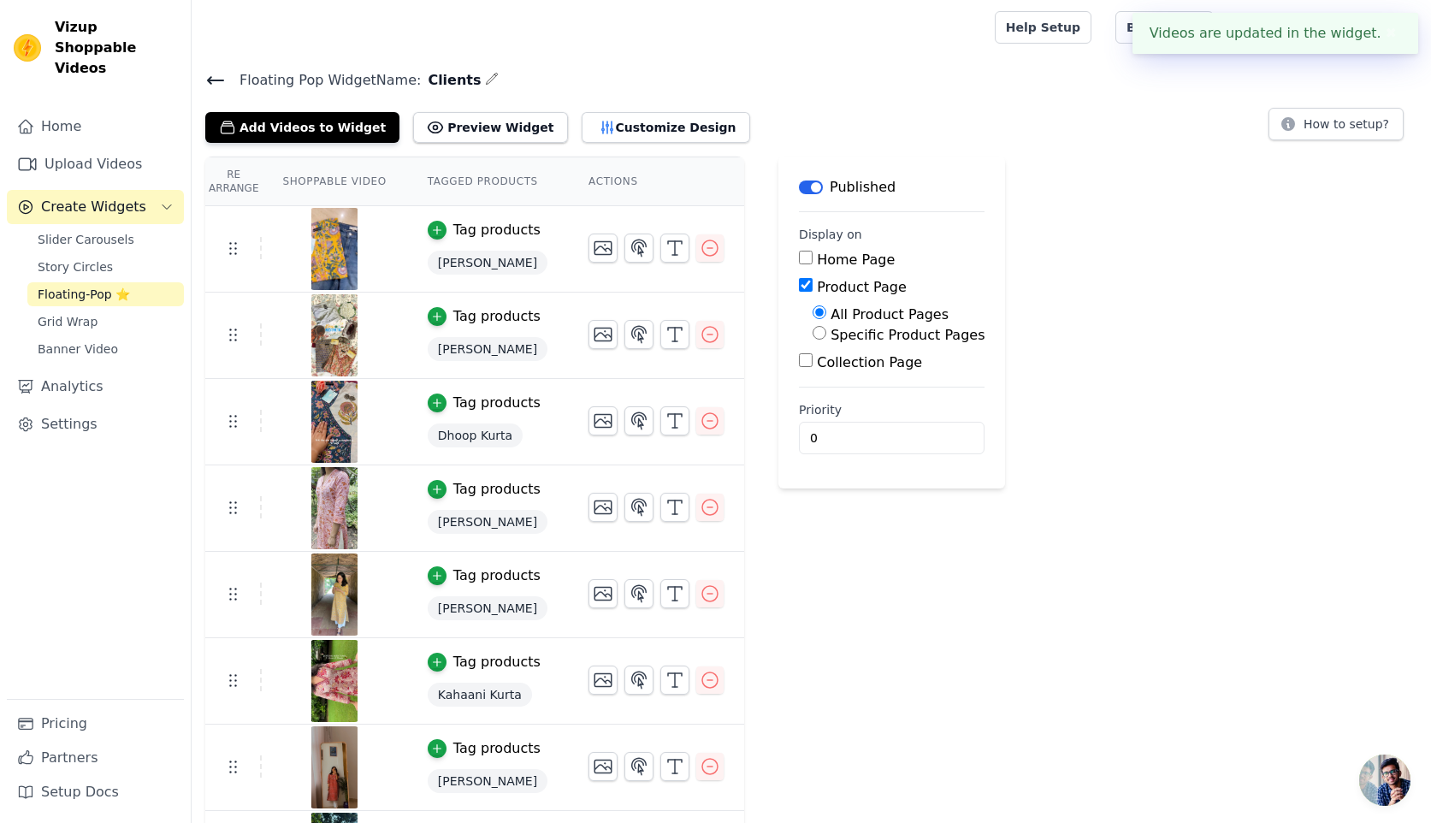
click at [195, 88] on div "Floating Pop Widget Name: Clients Add Videos to Widget Preview Widget Customize…" at bounding box center [812, 105] width 1240 height 74
click at [208, 80] on icon at bounding box center [215, 80] width 15 height 7
